Goal: Book appointment/travel/reservation

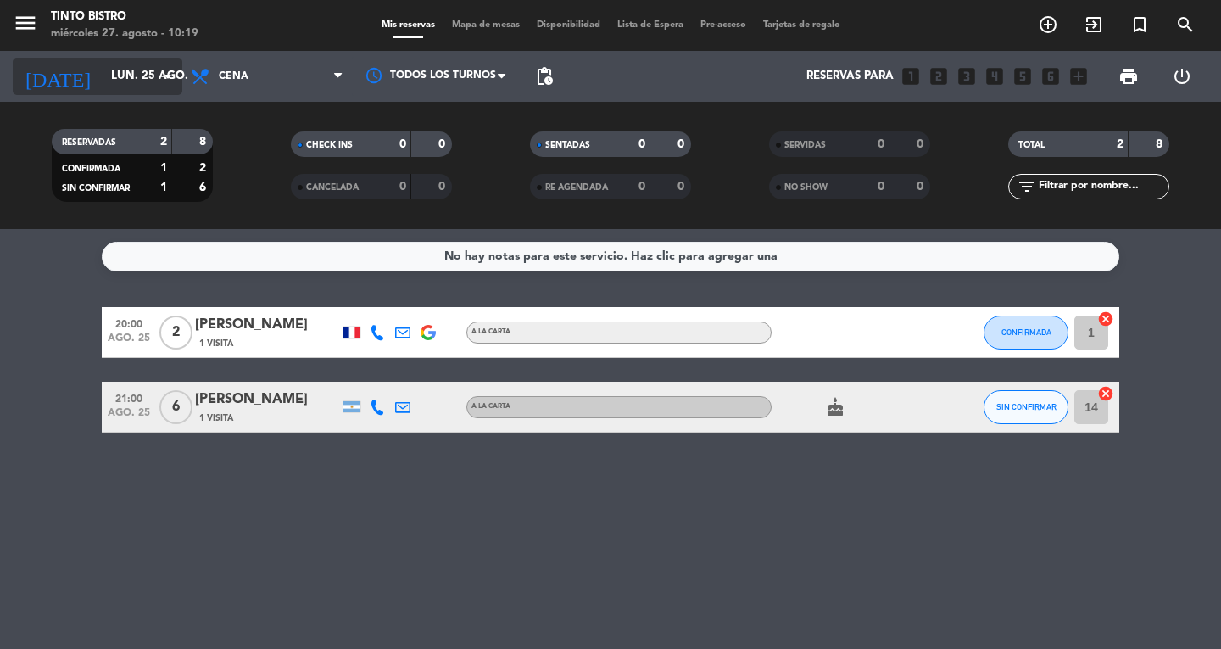
click at [103, 75] on input "lun. 25 ago." at bounding box center [177, 76] width 149 height 31
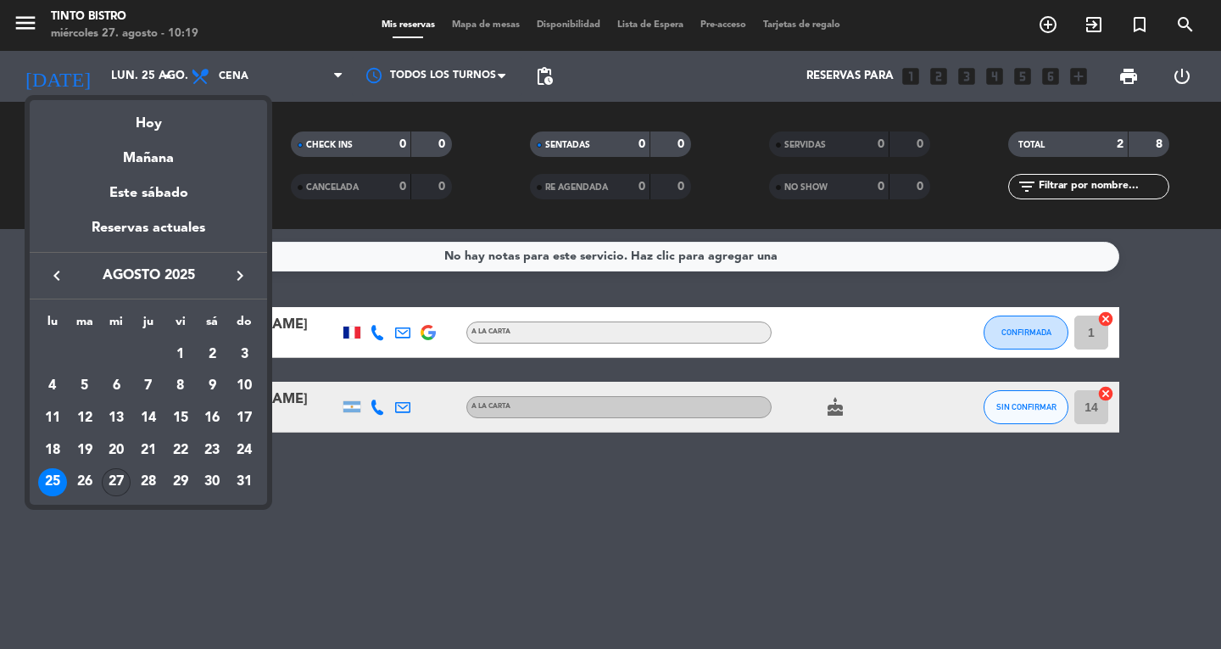
click at [126, 471] on div "27" at bounding box center [116, 482] width 29 height 29
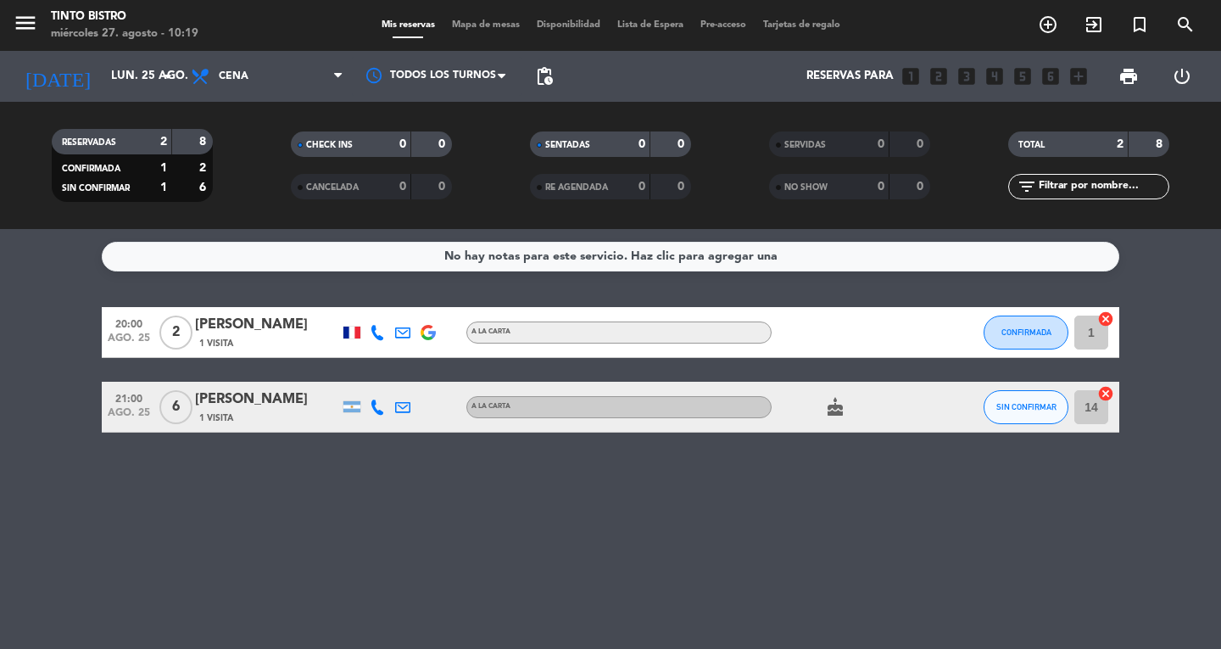
type input "mié. 27 ago."
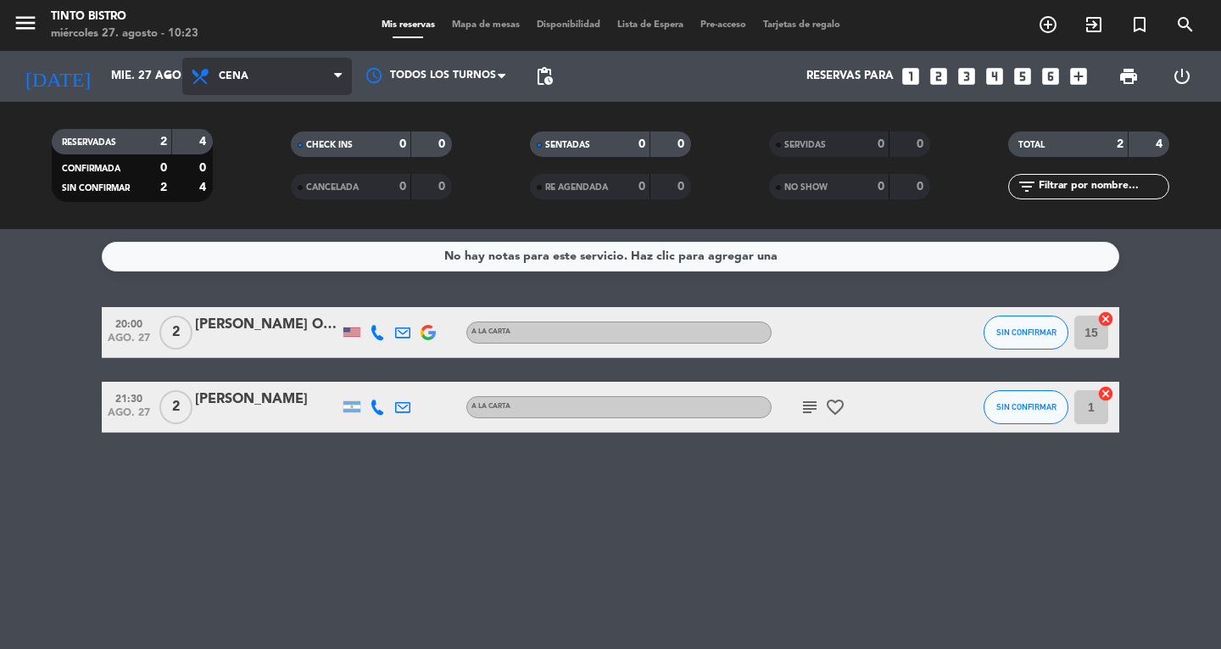
click at [238, 70] on span "Cena" at bounding box center [234, 76] width 30 height 12
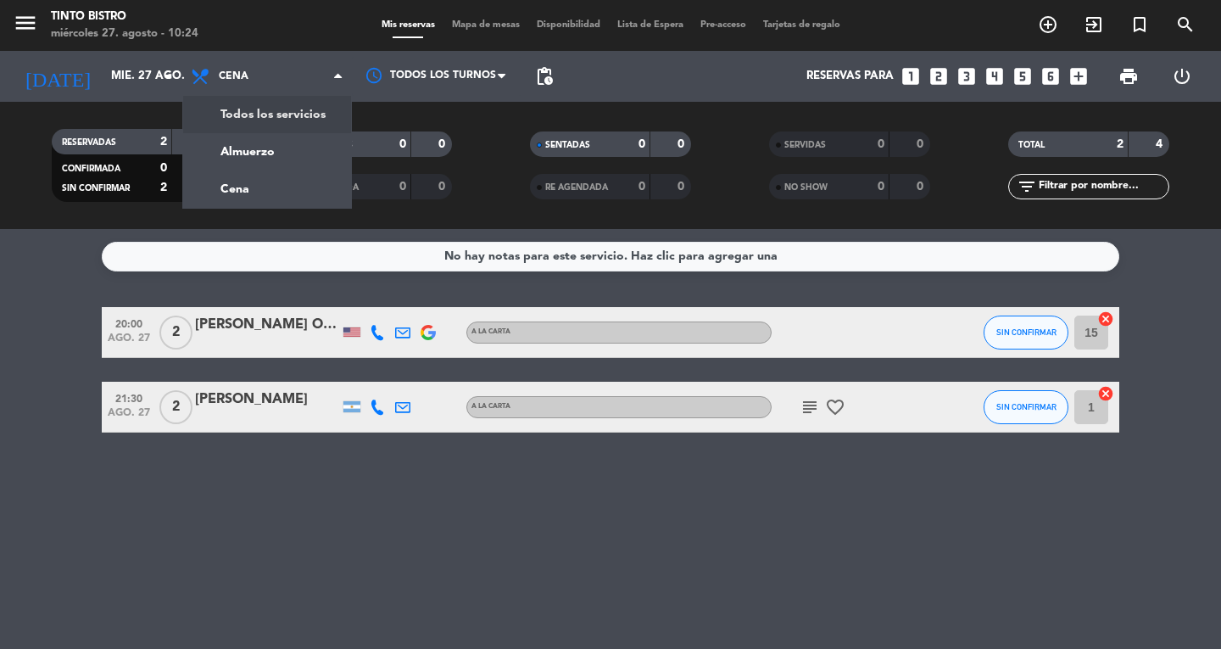
click at [286, 118] on div "menu Tinto Bistro [DATE] 27. agosto - 10:24 Mis reservas Mapa de mesas Disponib…" at bounding box center [610, 114] width 1221 height 229
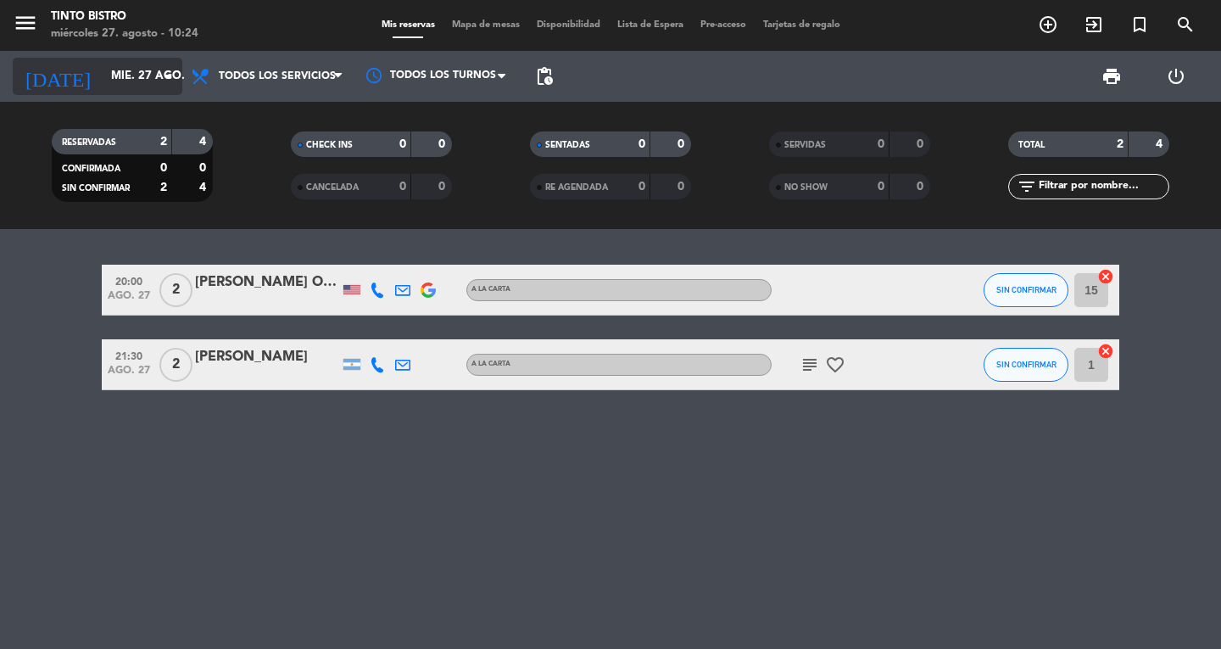
click at [148, 73] on input "mié. 27 ago." at bounding box center [177, 76] width 149 height 31
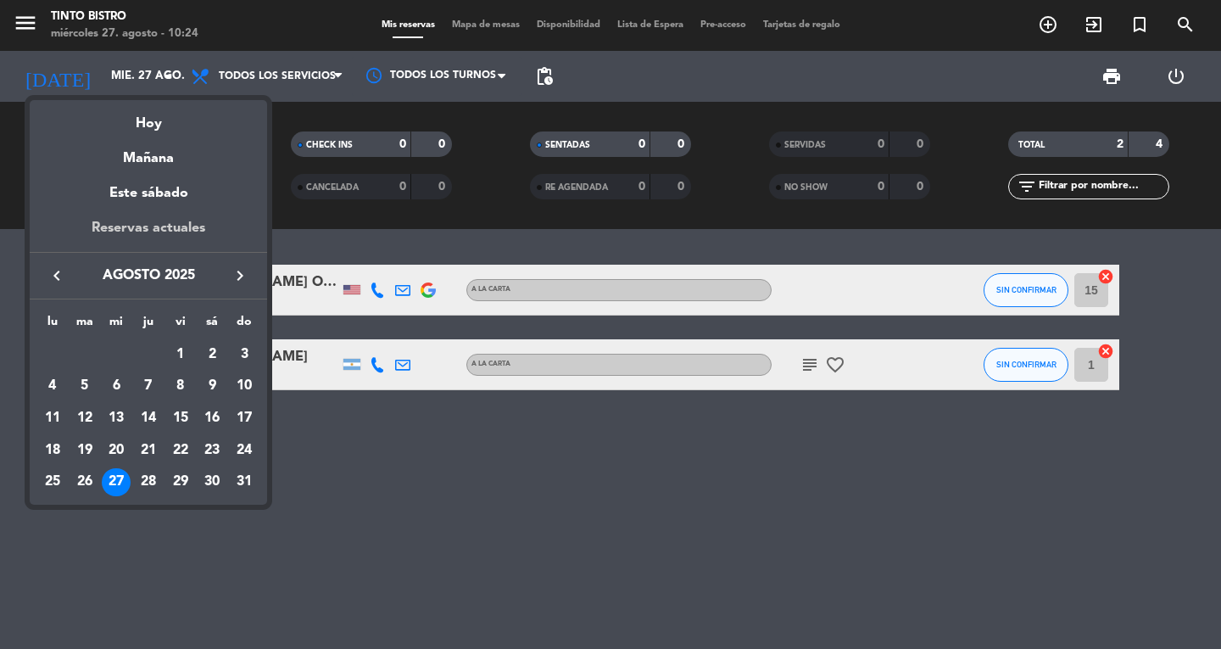
click at [164, 226] on div "Reservas actuales" at bounding box center [148, 234] width 237 height 35
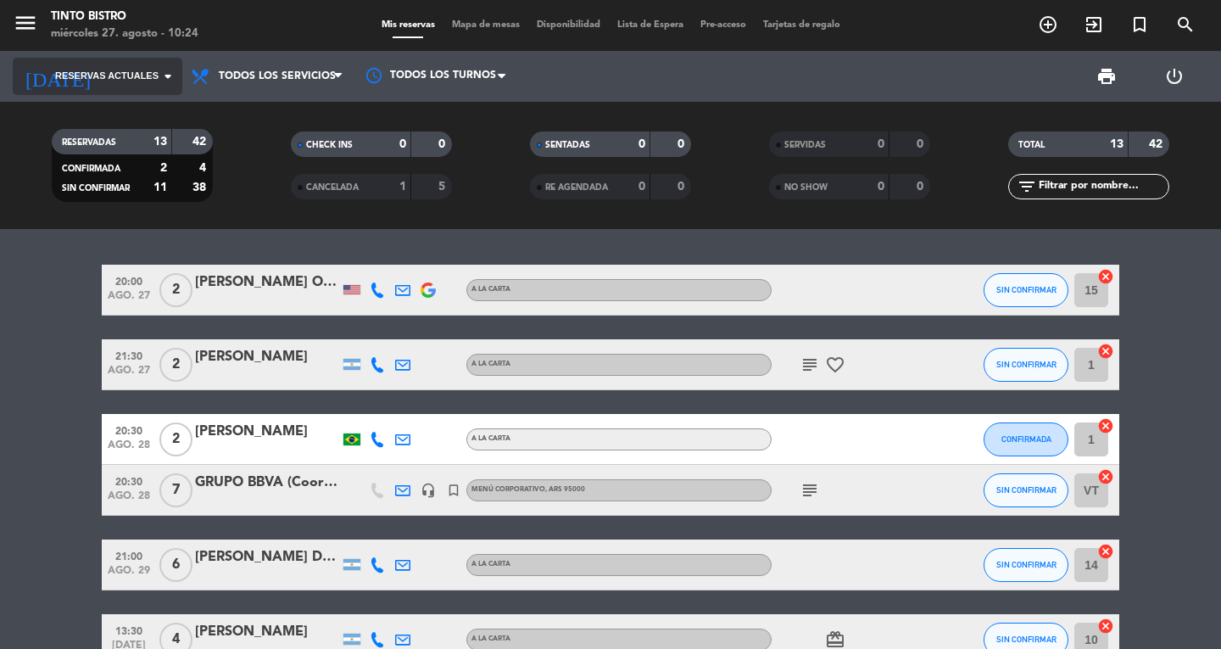
click at [165, 80] on icon "arrow_drop_down" at bounding box center [168, 76] width 20 height 20
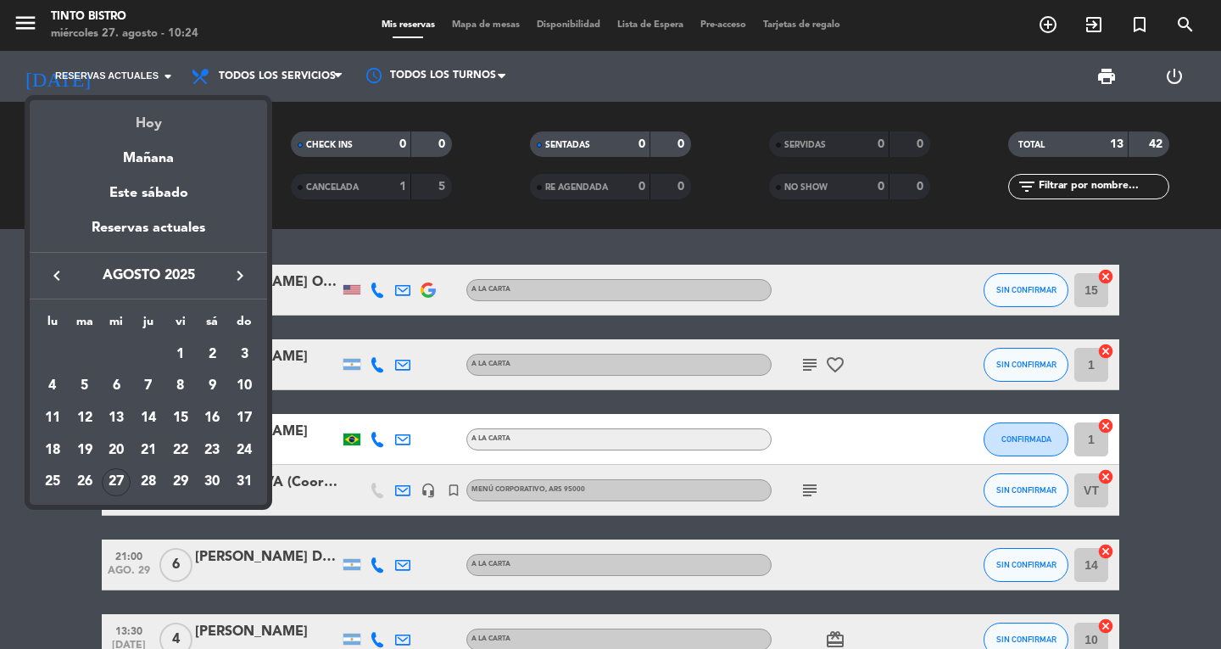
click at [142, 115] on div "Hoy" at bounding box center [148, 117] width 237 height 35
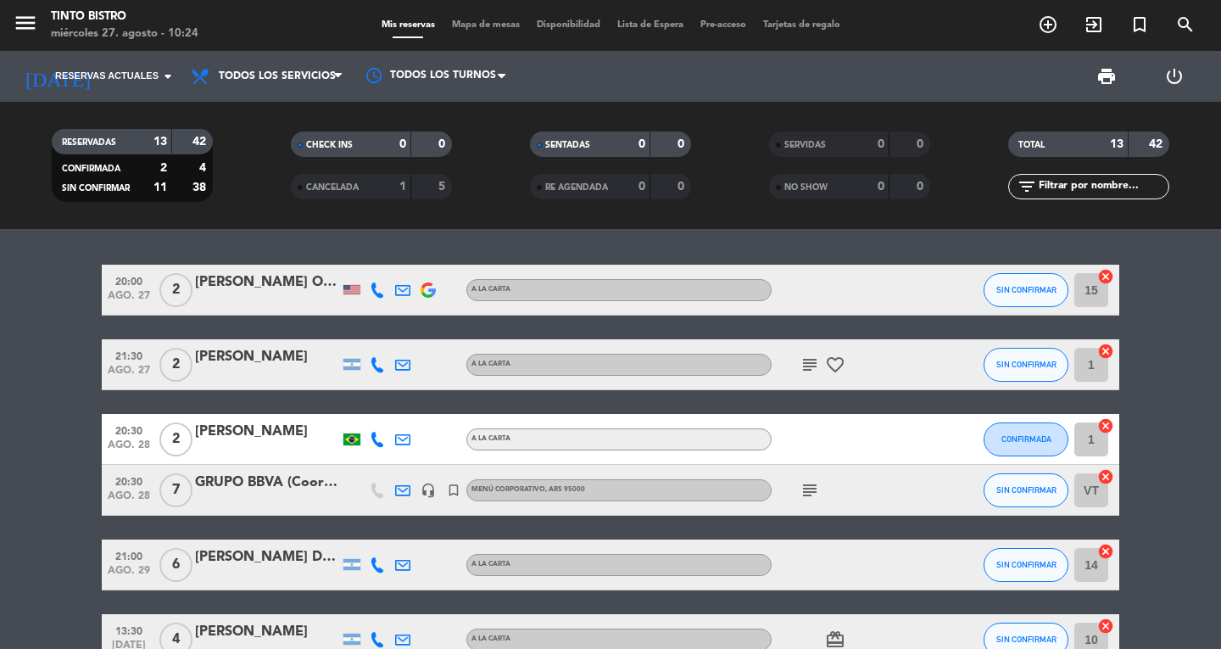
type input "mié. 27 ago."
